Goal: Transaction & Acquisition: Download file/media

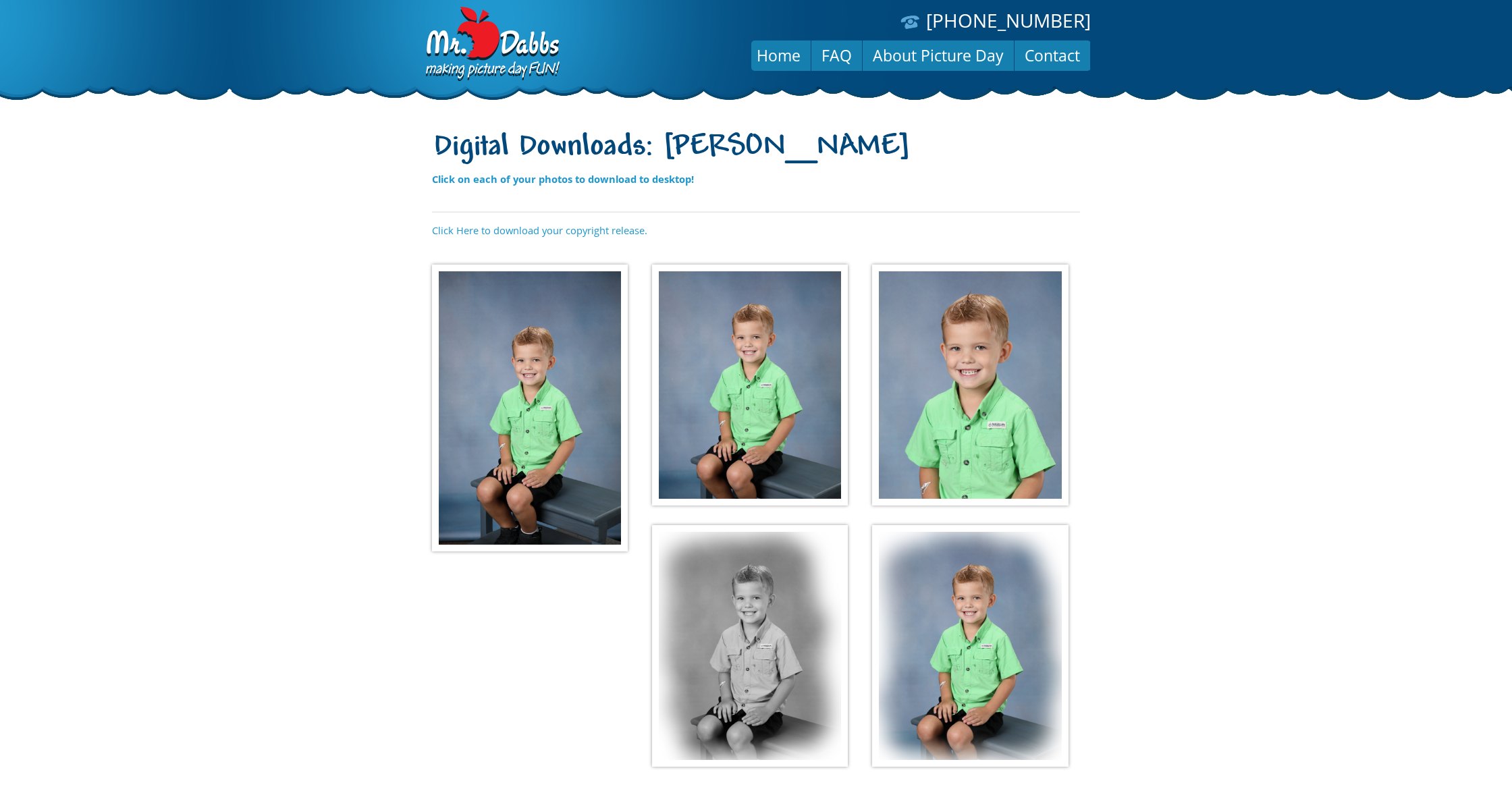
click at [556, 471] on img at bounding box center [529, 408] width 196 height 287
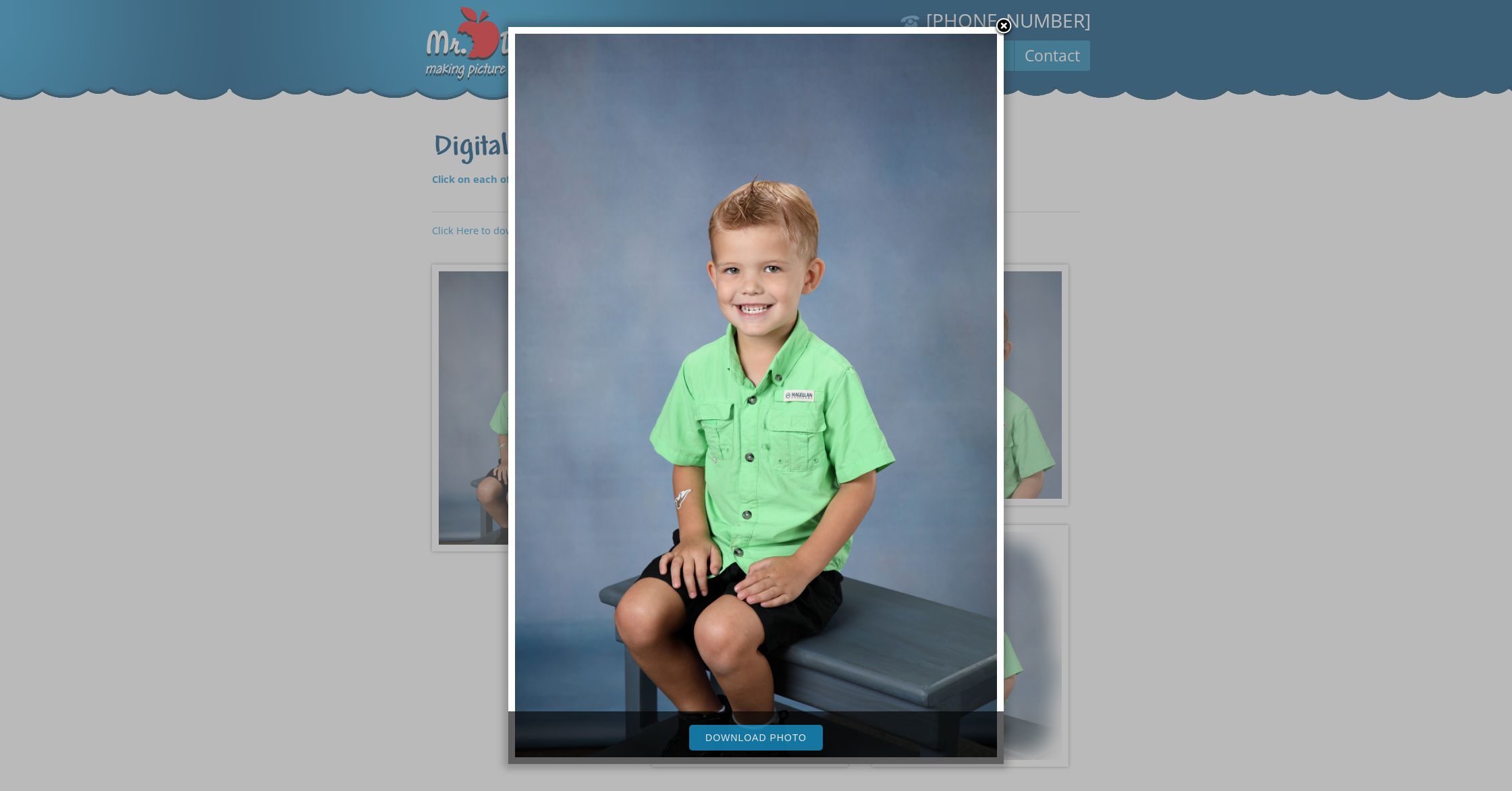
click at [762, 735] on link "Download Photo" at bounding box center [756, 737] width 133 height 26
drag, startPoint x: 999, startPoint y: 28, endPoint x: 959, endPoint y: 83, distance: 68.0
click at [1000, 28] on link at bounding box center [1004, 27] width 21 height 21
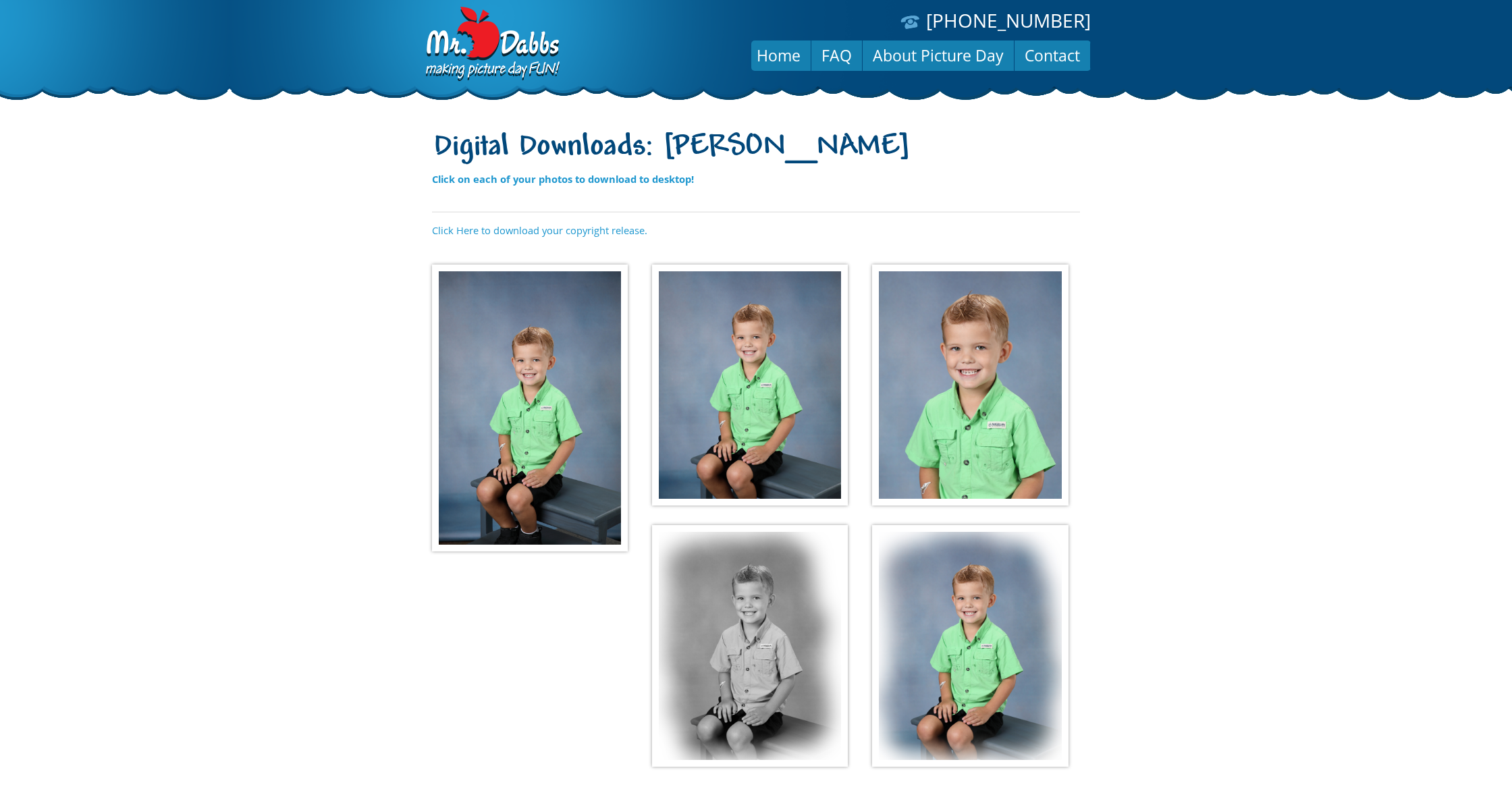
click at [756, 382] on img at bounding box center [750, 386] width 196 height 242
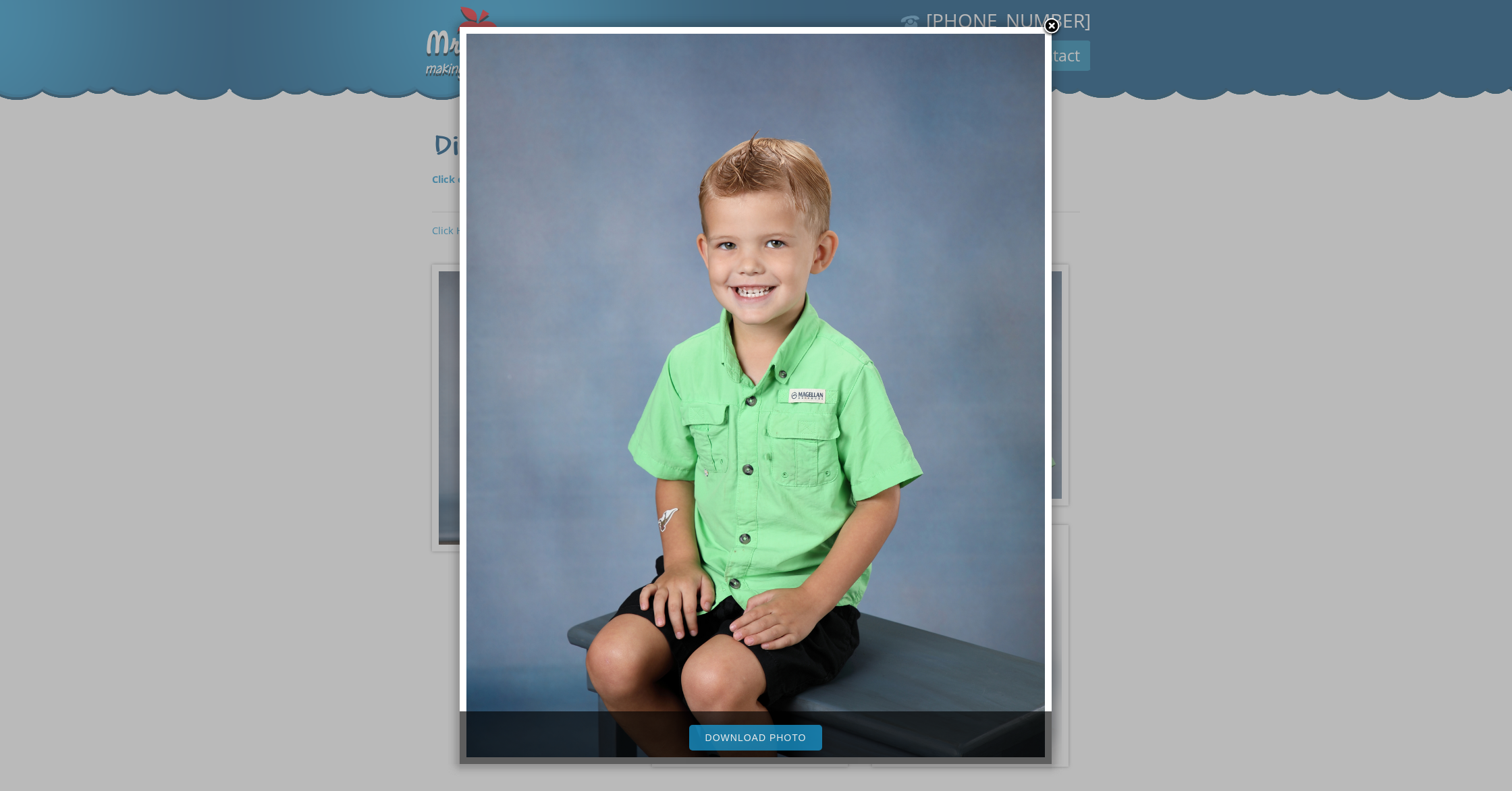
click at [800, 744] on link "Download Photo" at bounding box center [756, 737] width 133 height 26
click at [1196, 312] on div at bounding box center [756, 471] width 1512 height 943
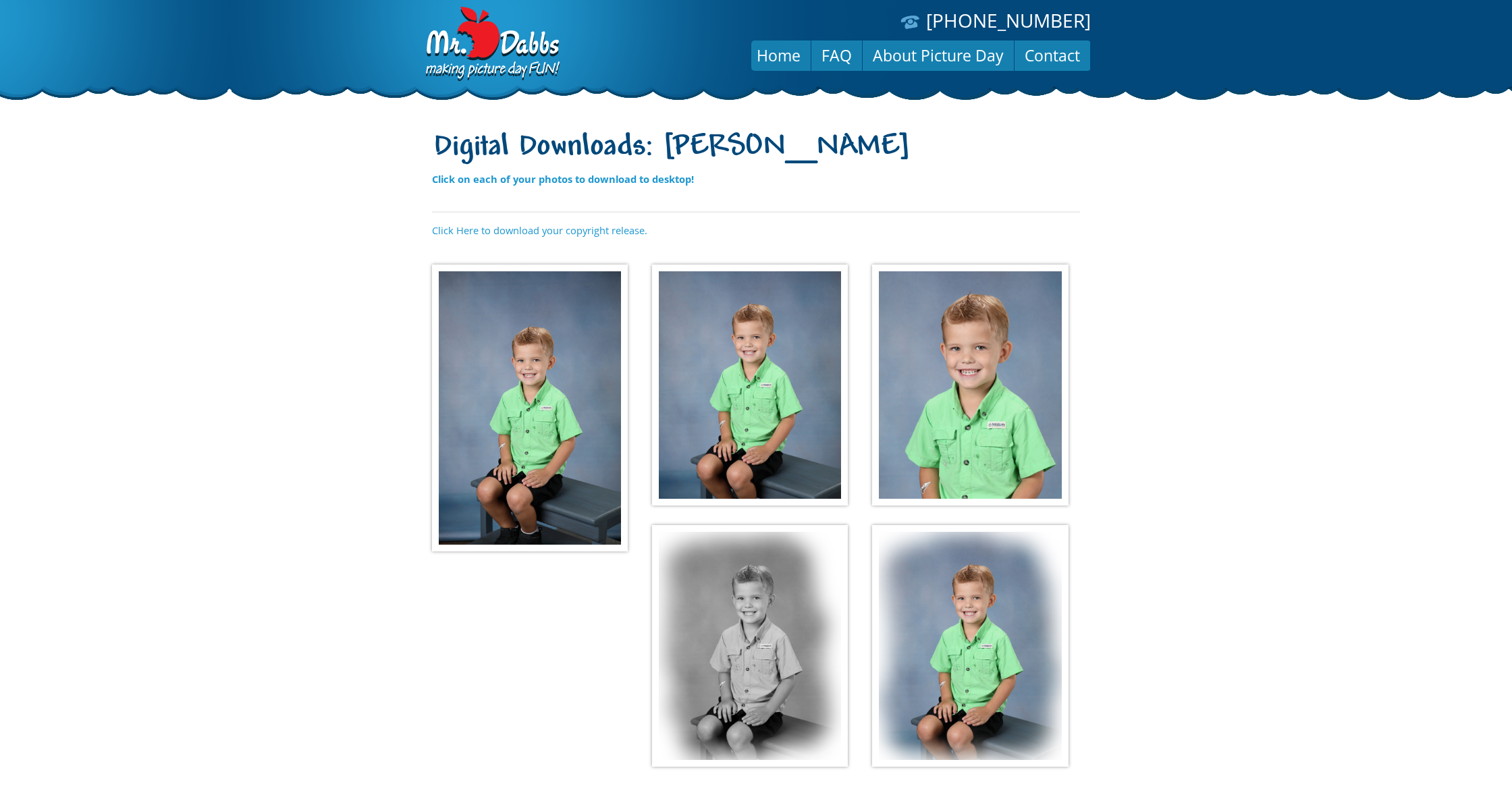
click at [976, 355] on img at bounding box center [970, 386] width 196 height 242
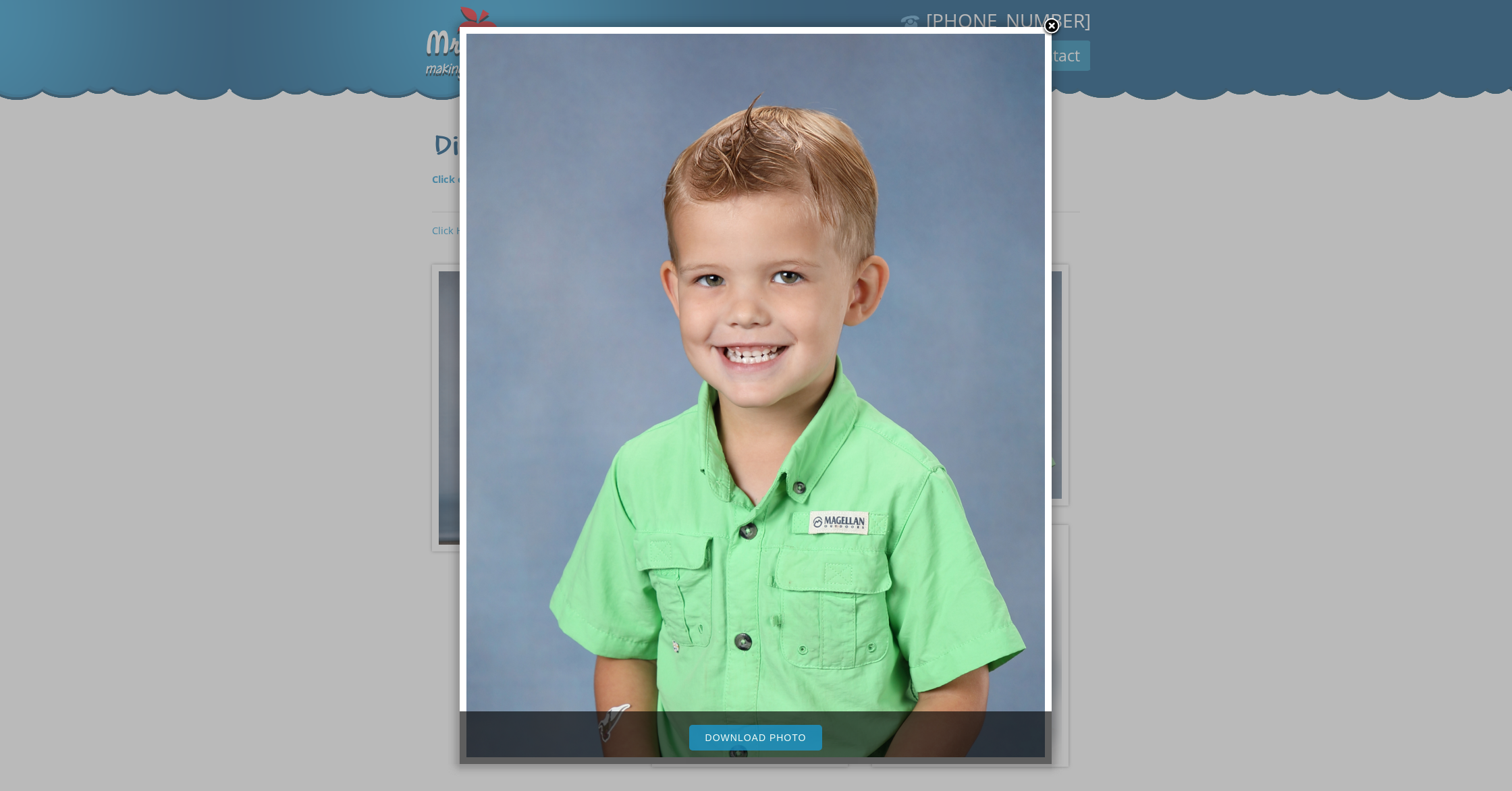
click at [704, 733] on link "Download Photo" at bounding box center [756, 737] width 133 height 26
click at [1257, 518] on div at bounding box center [756, 471] width 1512 height 943
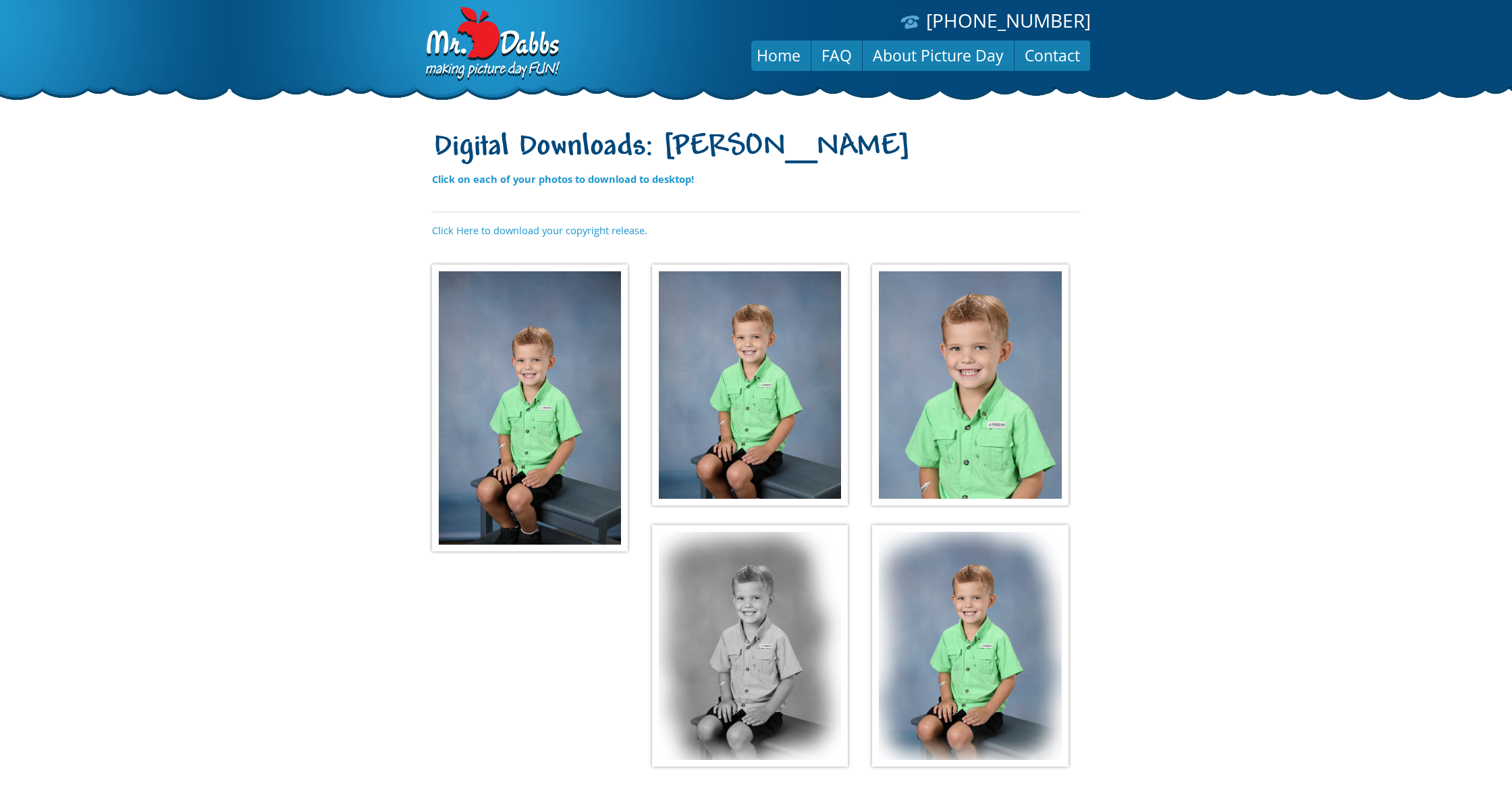
click at [793, 611] on img at bounding box center [750, 647] width 196 height 242
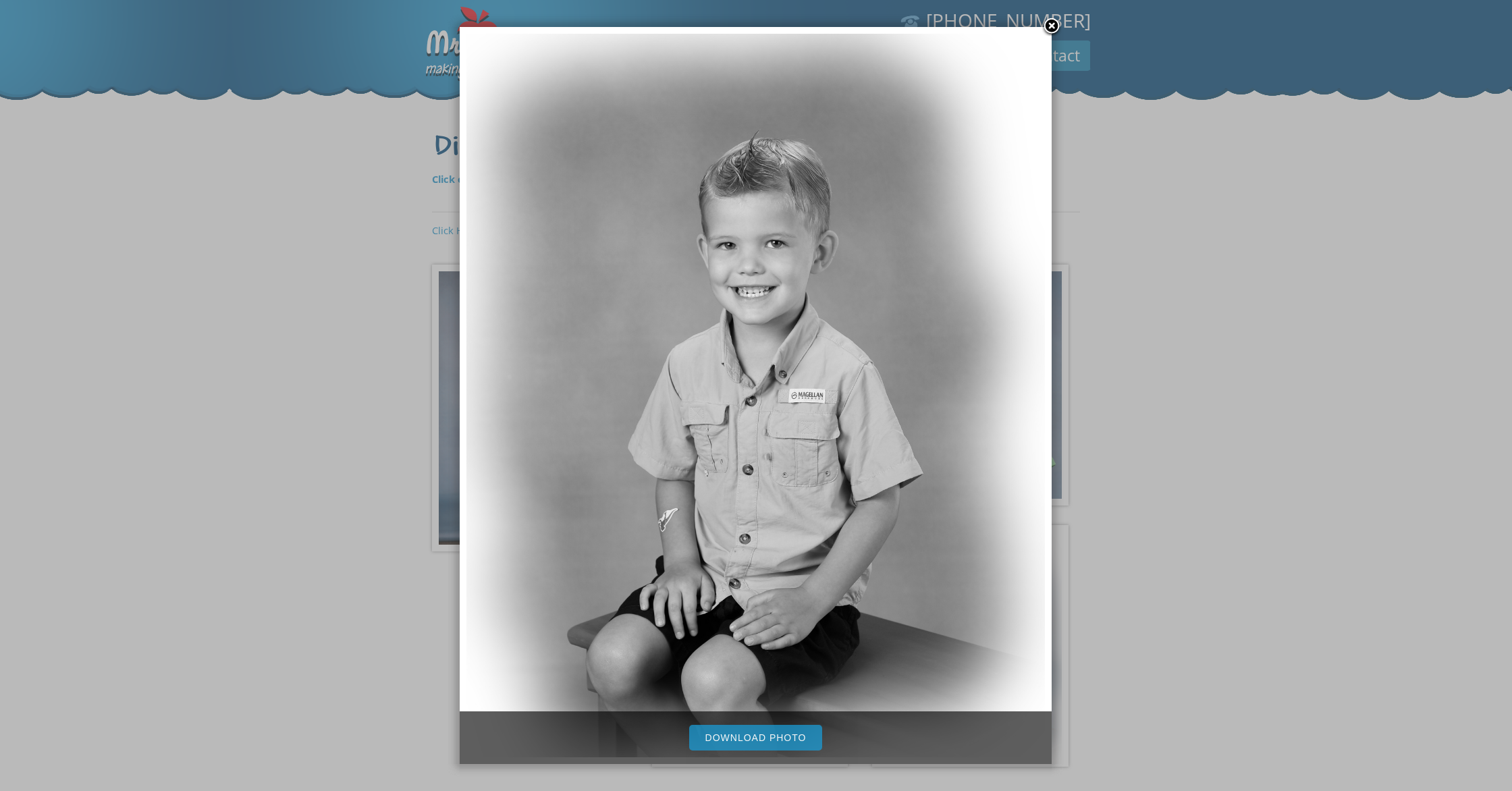
click at [793, 743] on link "Download Photo" at bounding box center [756, 737] width 133 height 26
click at [1142, 490] on div at bounding box center [756, 471] width 1512 height 943
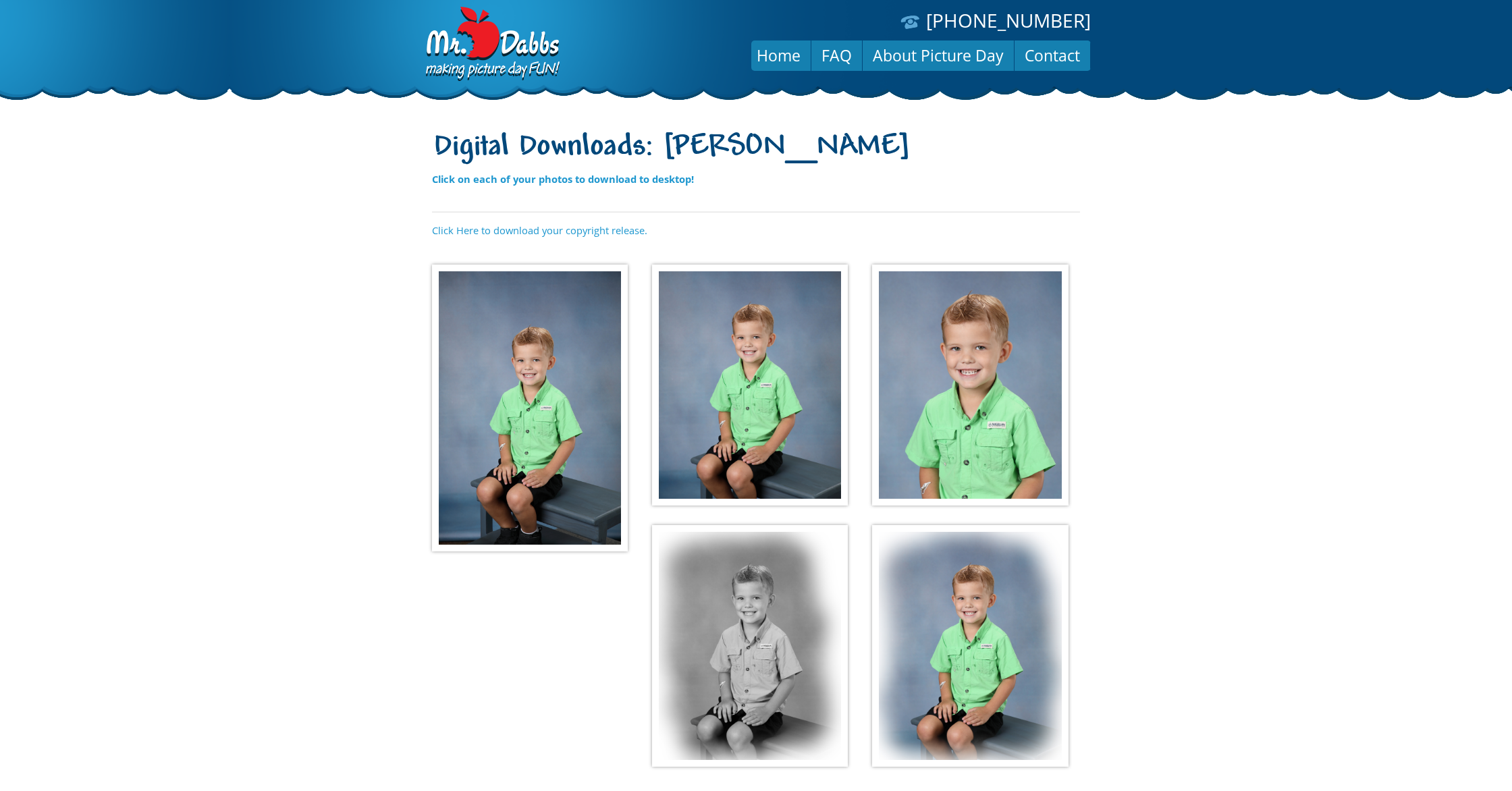
click at [981, 623] on body "(888) 598-4911 Menu Home FAQ About Picture Day Contact Digital Downloads: Barre…" at bounding box center [756, 395] width 1512 height 791
click at [992, 573] on img at bounding box center [970, 647] width 196 height 242
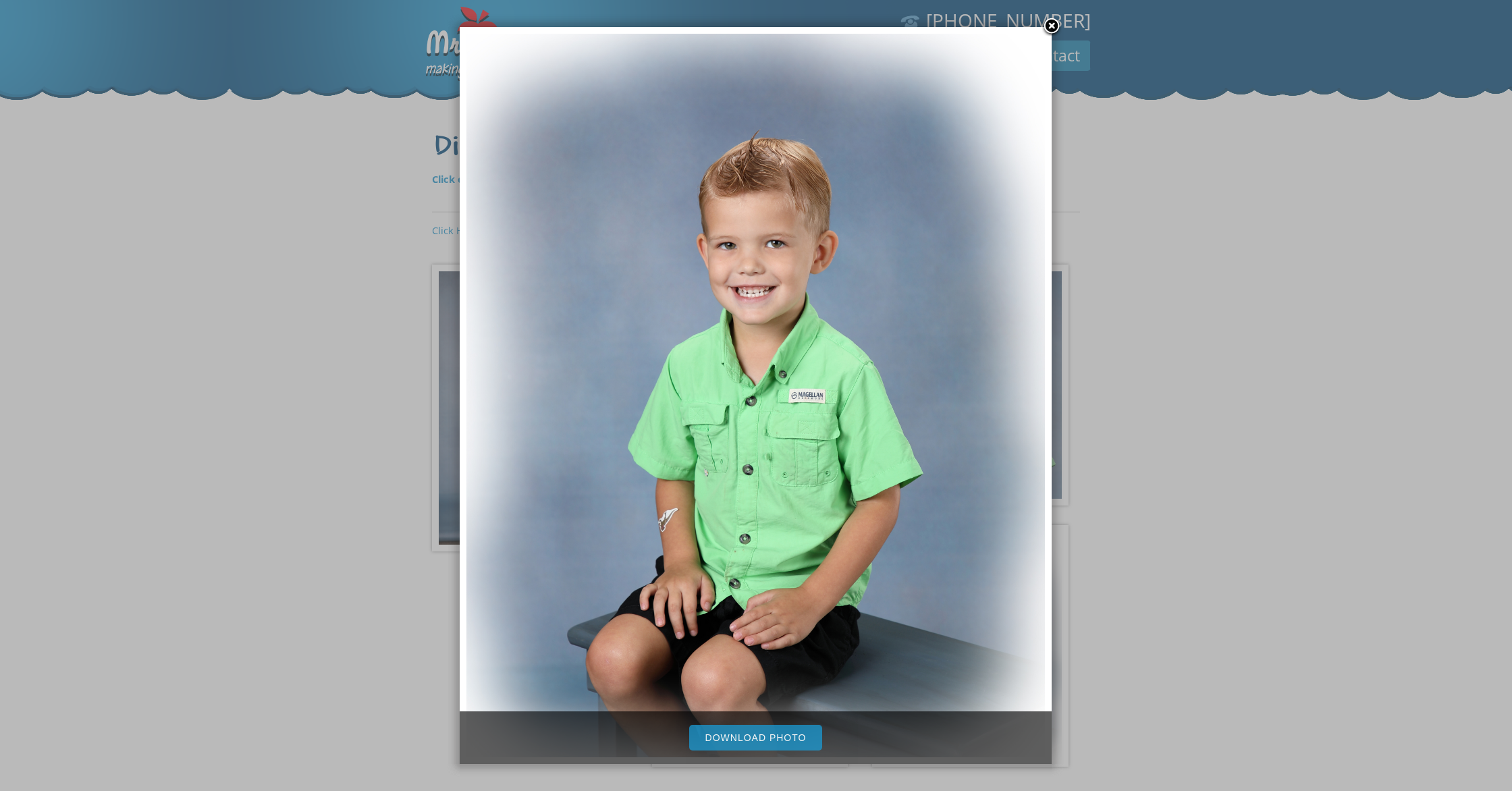
click at [785, 738] on link "Download Photo" at bounding box center [756, 737] width 133 height 26
click at [1207, 435] on div at bounding box center [756, 471] width 1512 height 943
